Goal: Transaction & Acquisition: Purchase product/service

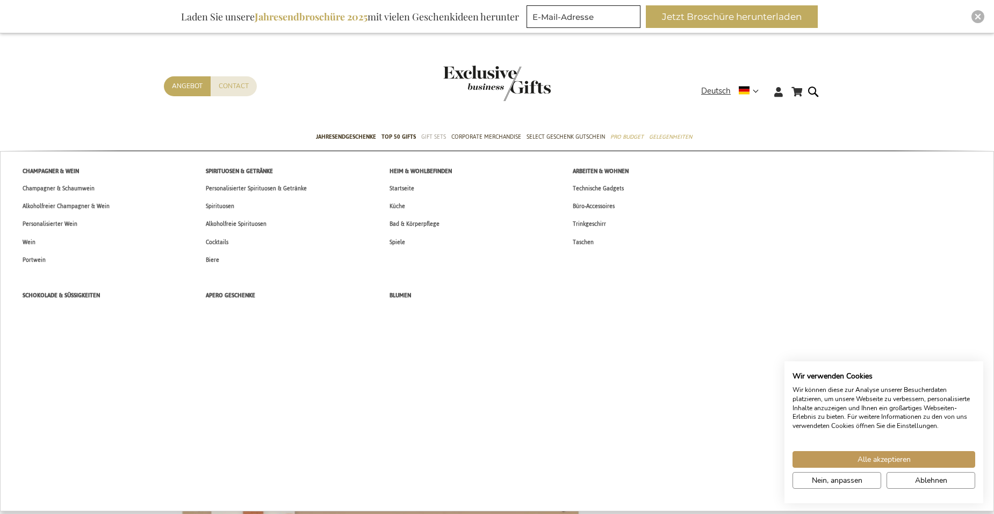
click at [431, 132] on span "Gift Sets" at bounding box center [433, 136] width 25 height 11
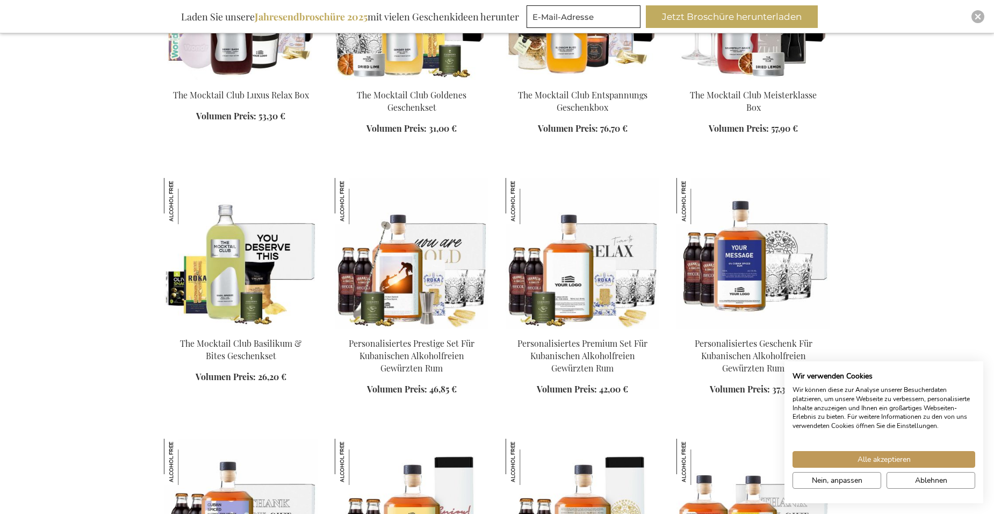
scroll to position [537, 0]
